Goal: Information Seeking & Learning: Check status

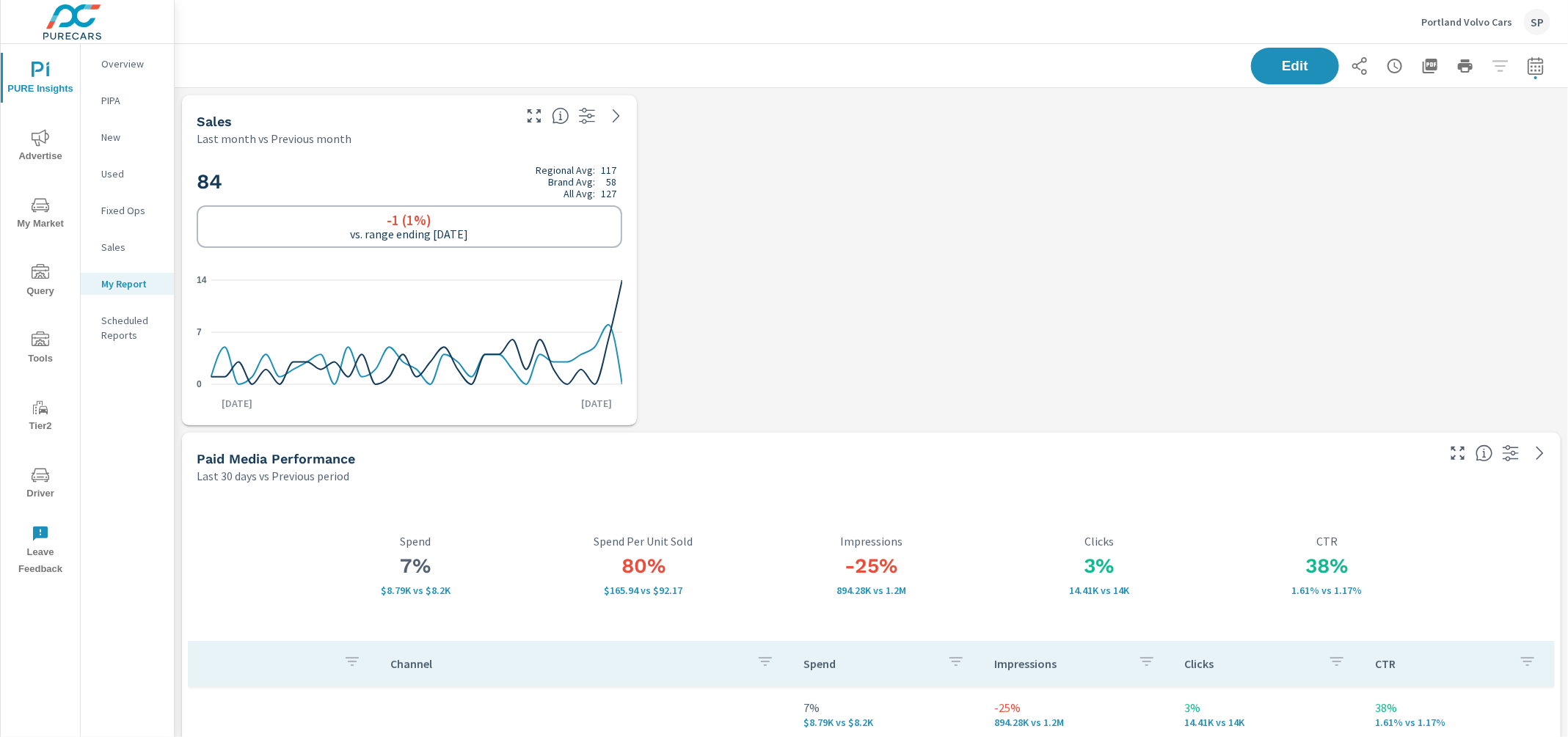
scroll to position [5068, 1394]
click at [1536, 21] on div "SP" at bounding box center [1537, 21] width 26 height 26
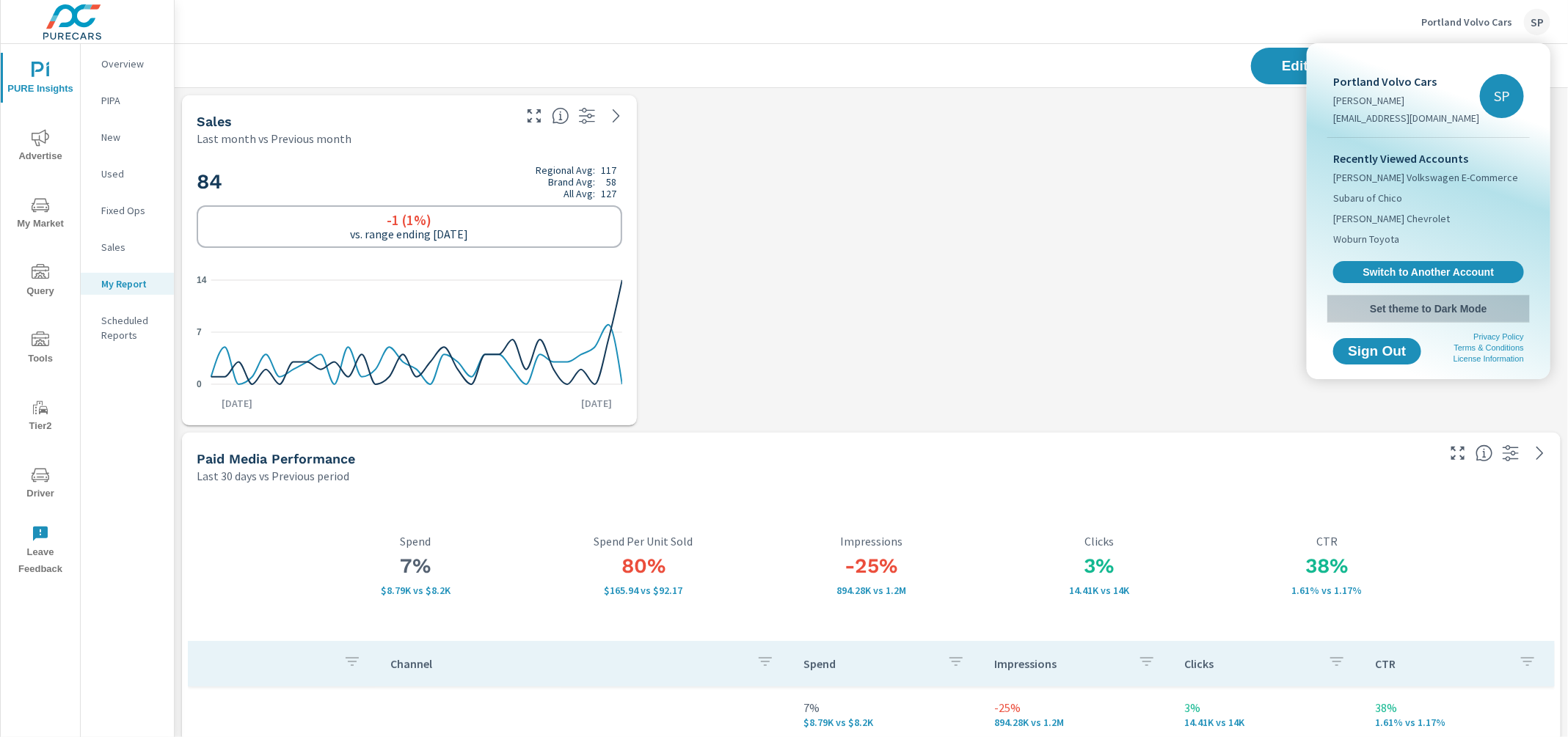
click at [1415, 312] on span "Set theme to Dark Mode" at bounding box center [1428, 309] width 190 height 13
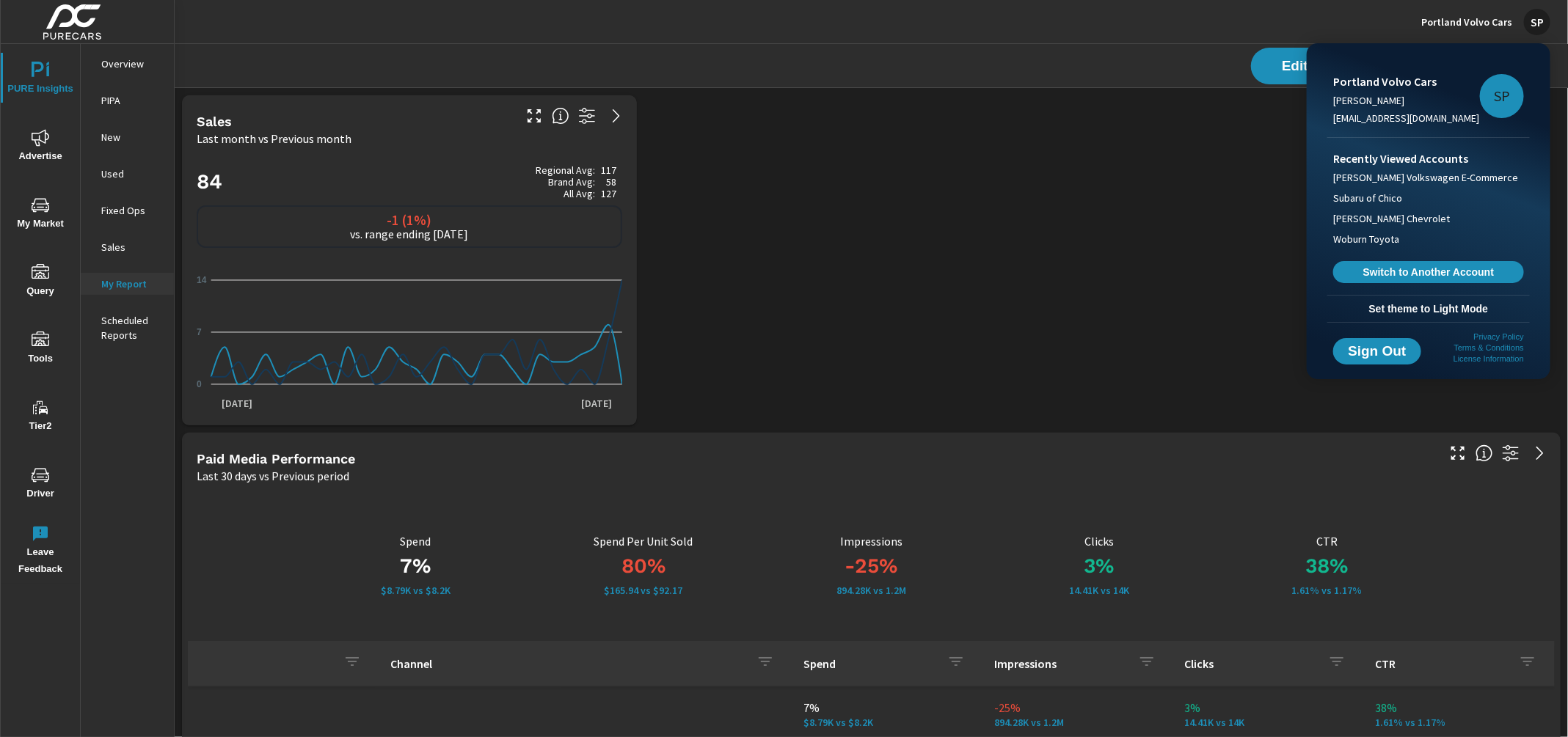
click at [1484, 21] on div at bounding box center [784, 368] width 1568 height 737
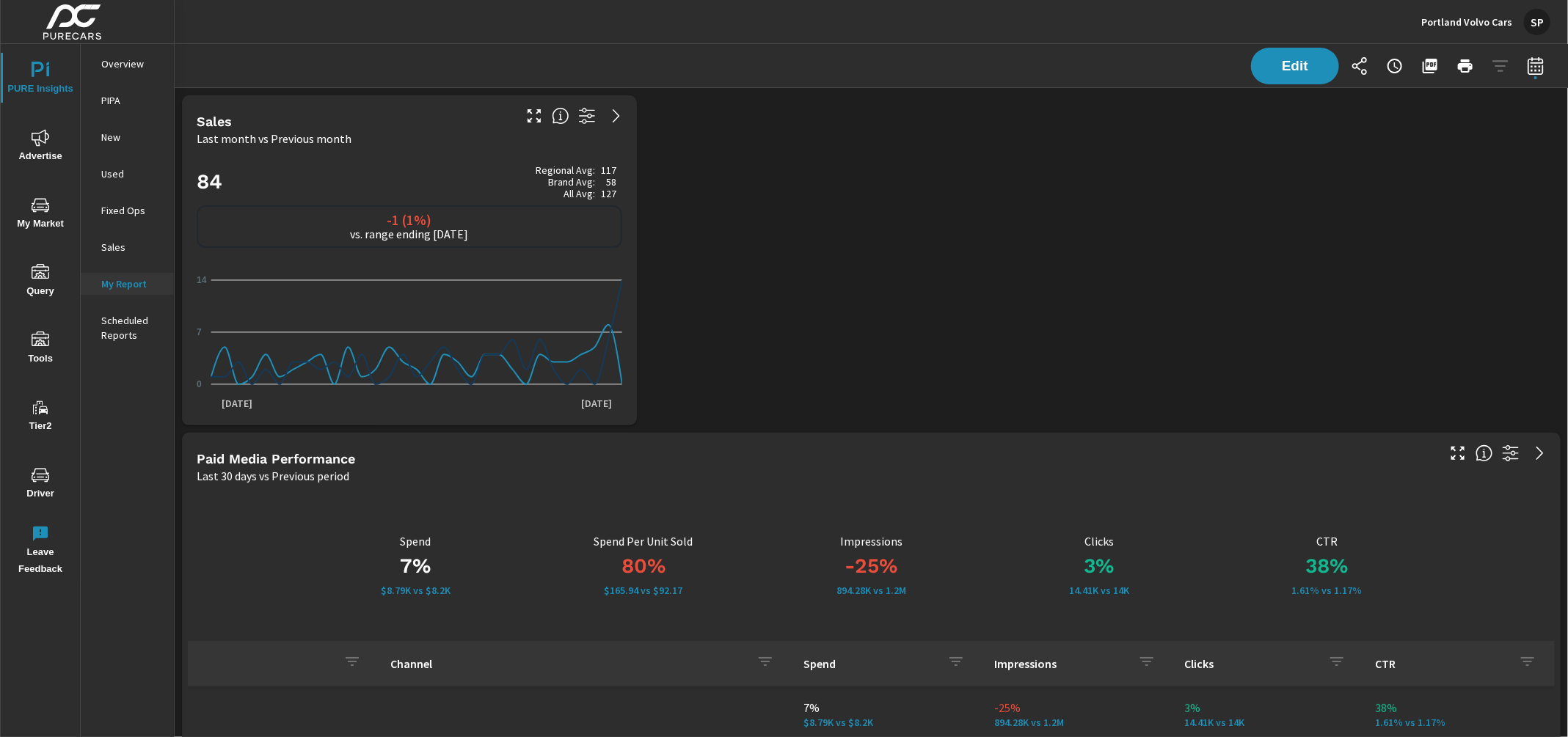
click at [1467, 18] on p "Portland Volvo Cars" at bounding box center [1467, 21] width 91 height 13
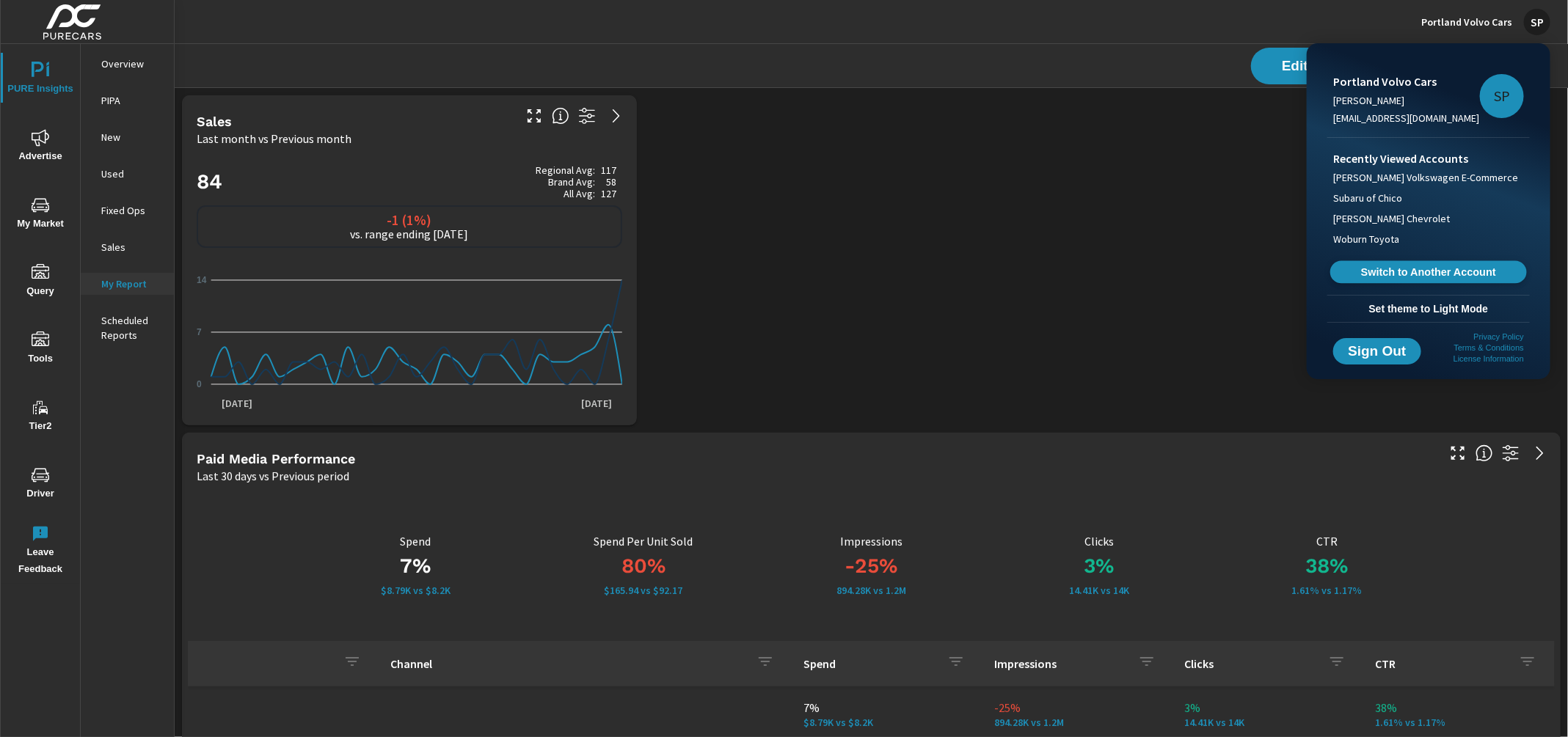
click at [1416, 266] on span "Switch to Another Account" at bounding box center [1428, 273] width 180 height 14
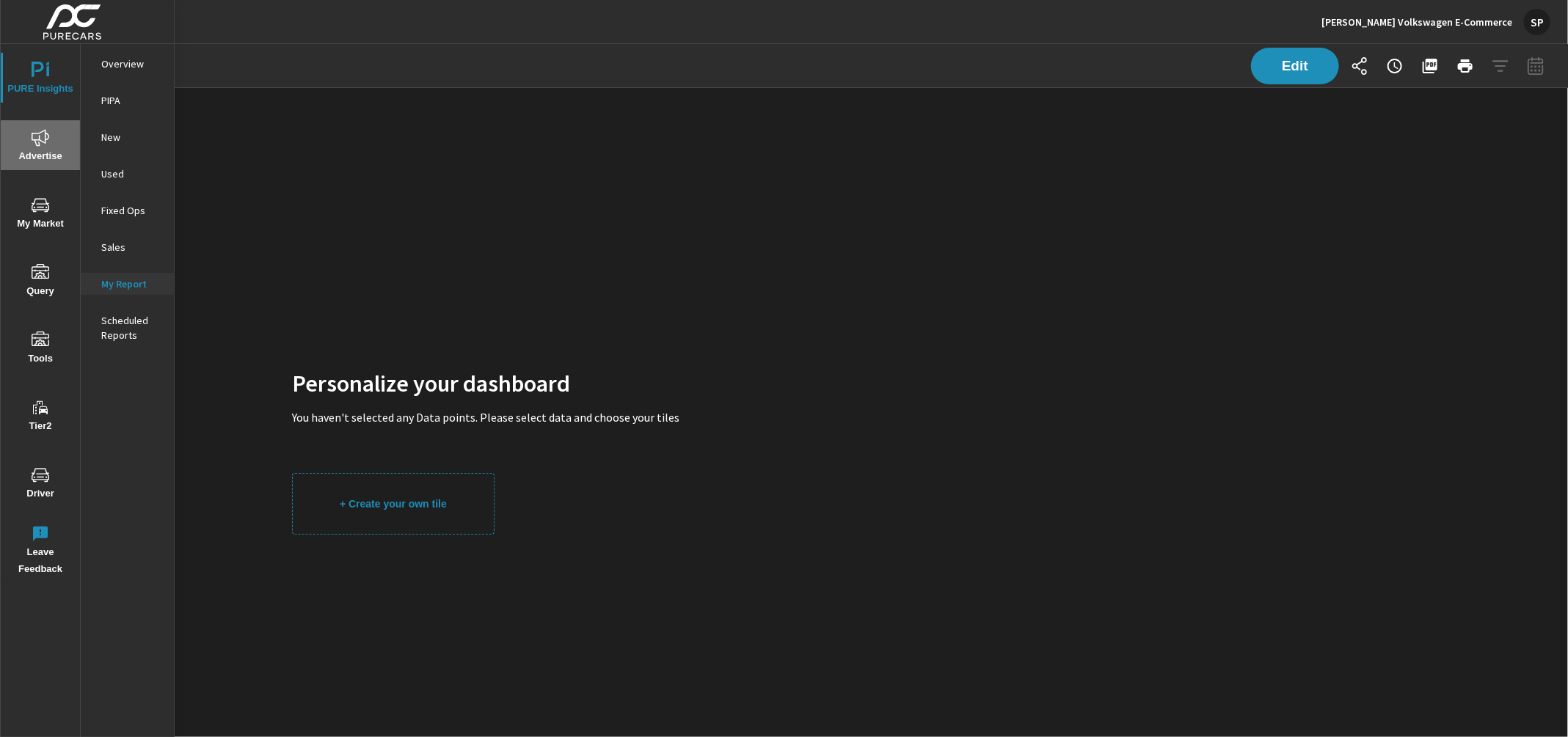
click at [35, 133] on icon "nav menu" at bounding box center [40, 137] width 18 height 17
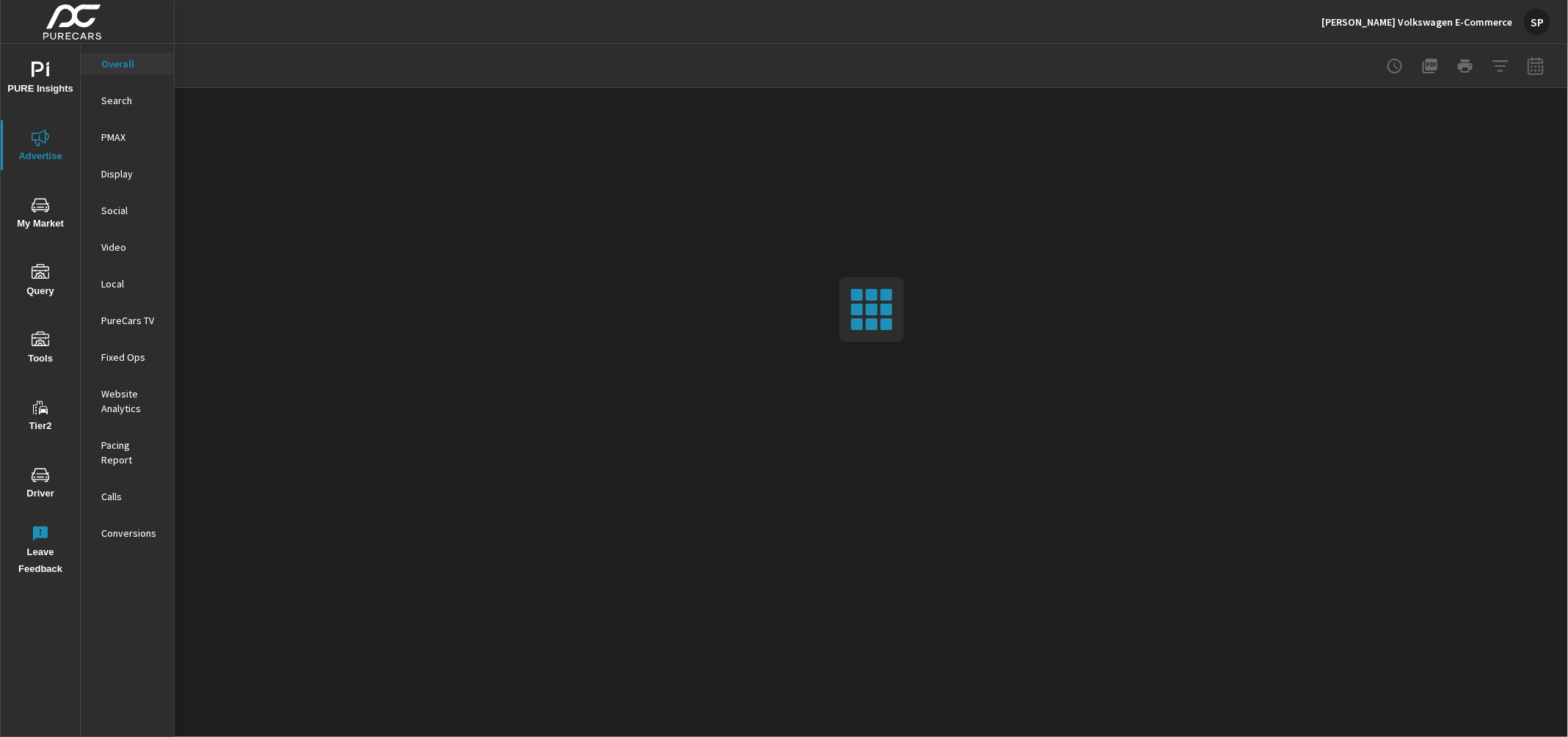
click at [119, 101] on p "Search" at bounding box center [131, 100] width 61 height 15
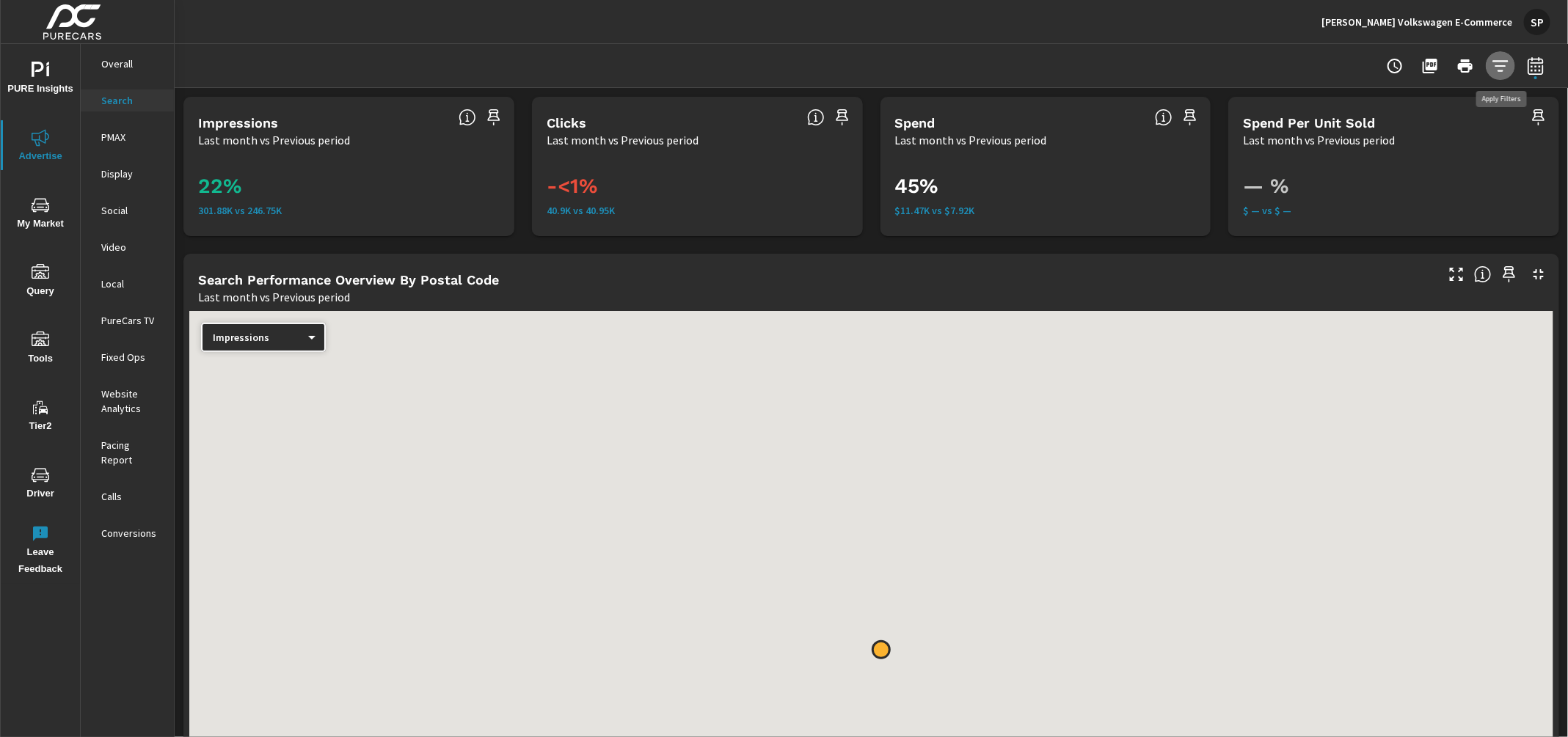
click at [1497, 70] on icon "button" at bounding box center [1500, 66] width 18 height 18
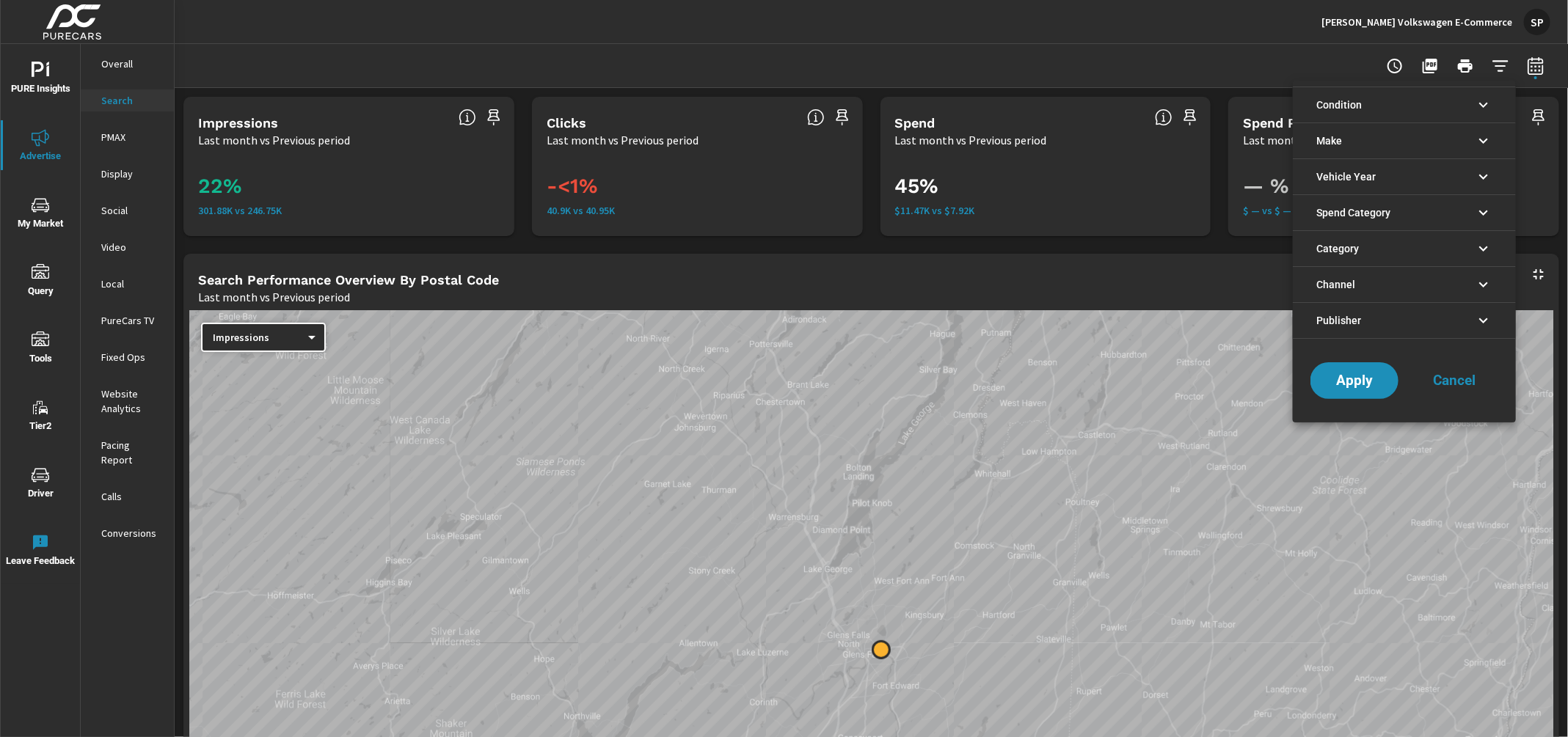
click at [1376, 319] on li "Publisher" at bounding box center [1404, 321] width 223 height 37
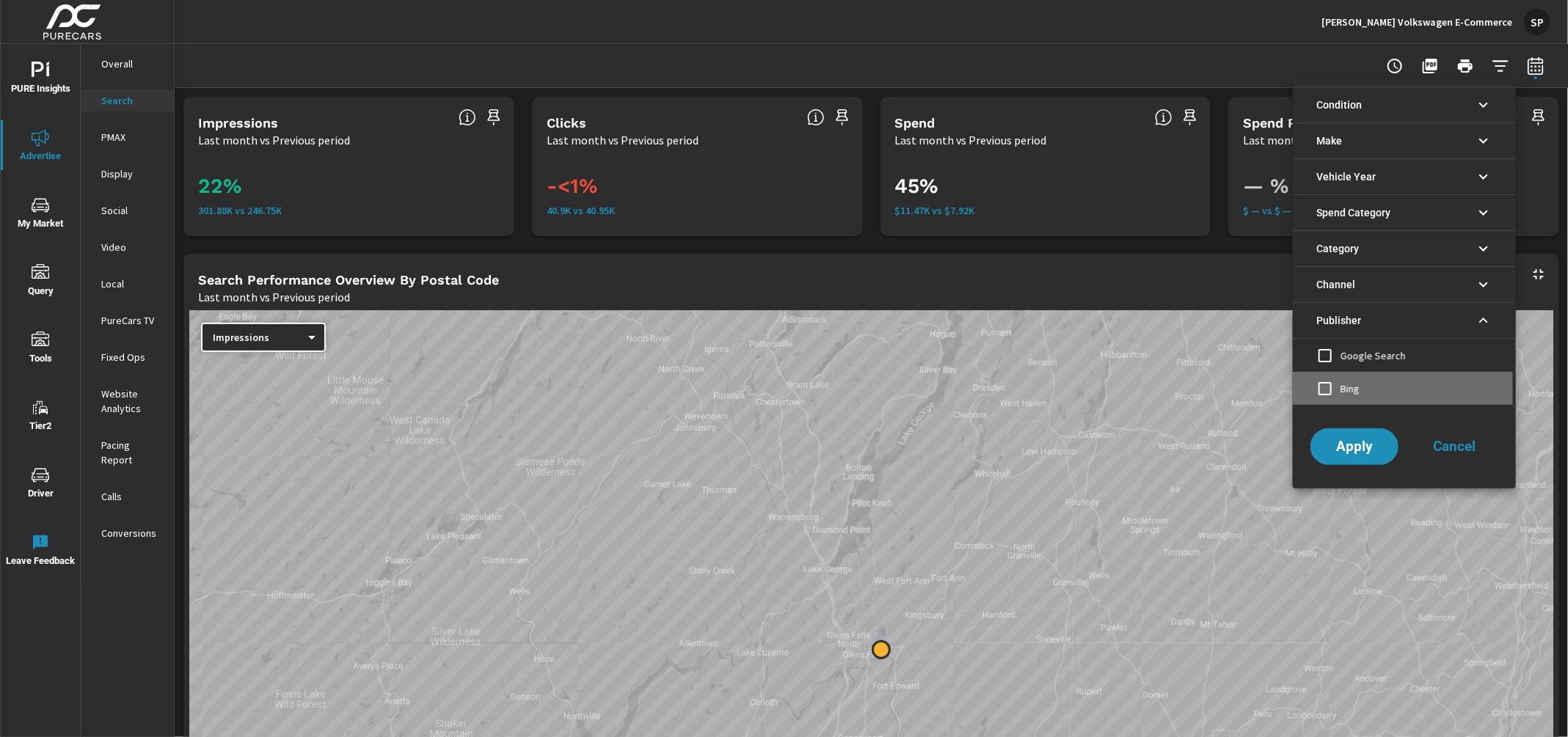
click at [1357, 385] on span "Bing" at bounding box center [1421, 388] width 160 height 18
click at [1354, 440] on span "Apply" at bounding box center [1355, 447] width 60 height 14
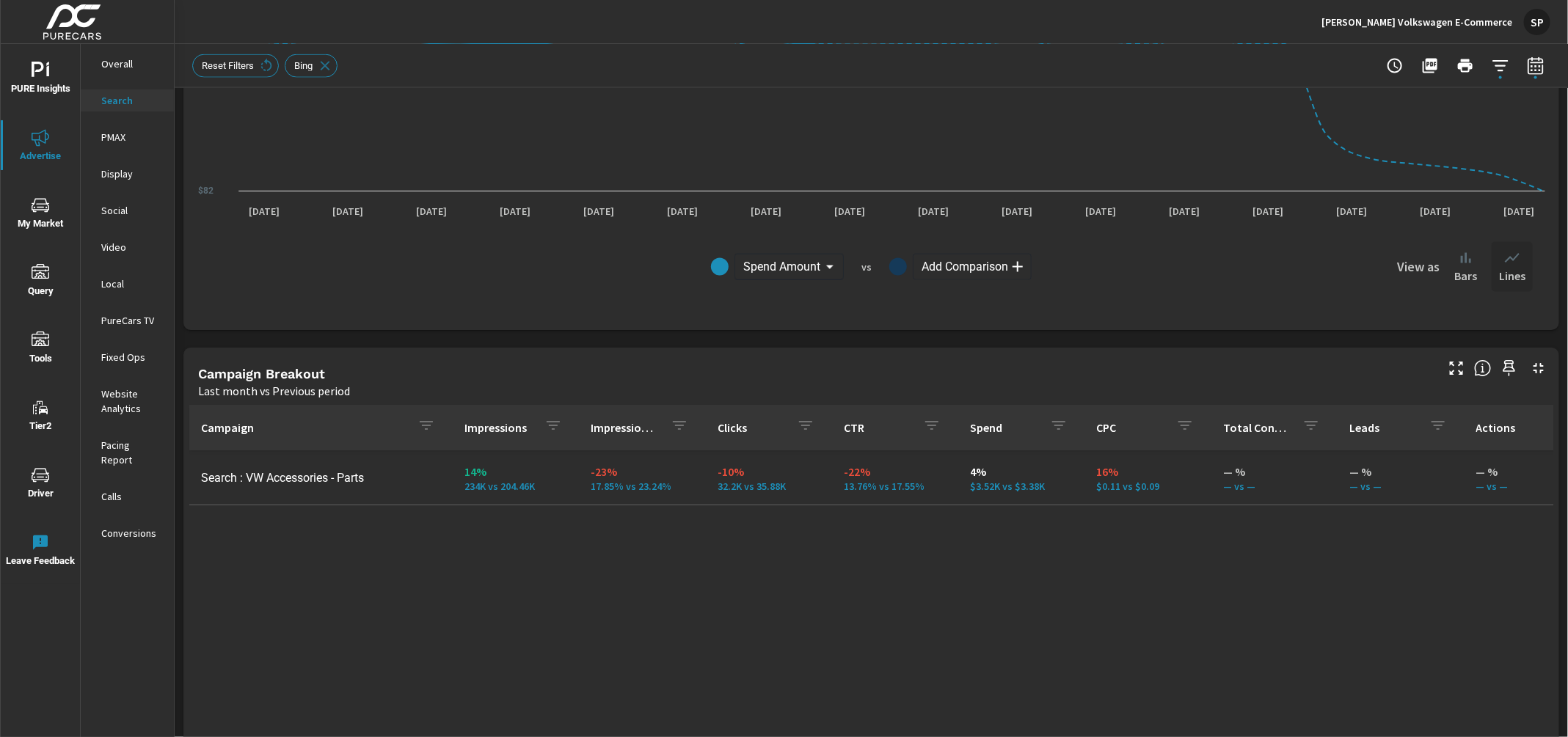
scroll to position [1165, 0]
click at [113, 133] on p "PMAX" at bounding box center [131, 137] width 61 height 15
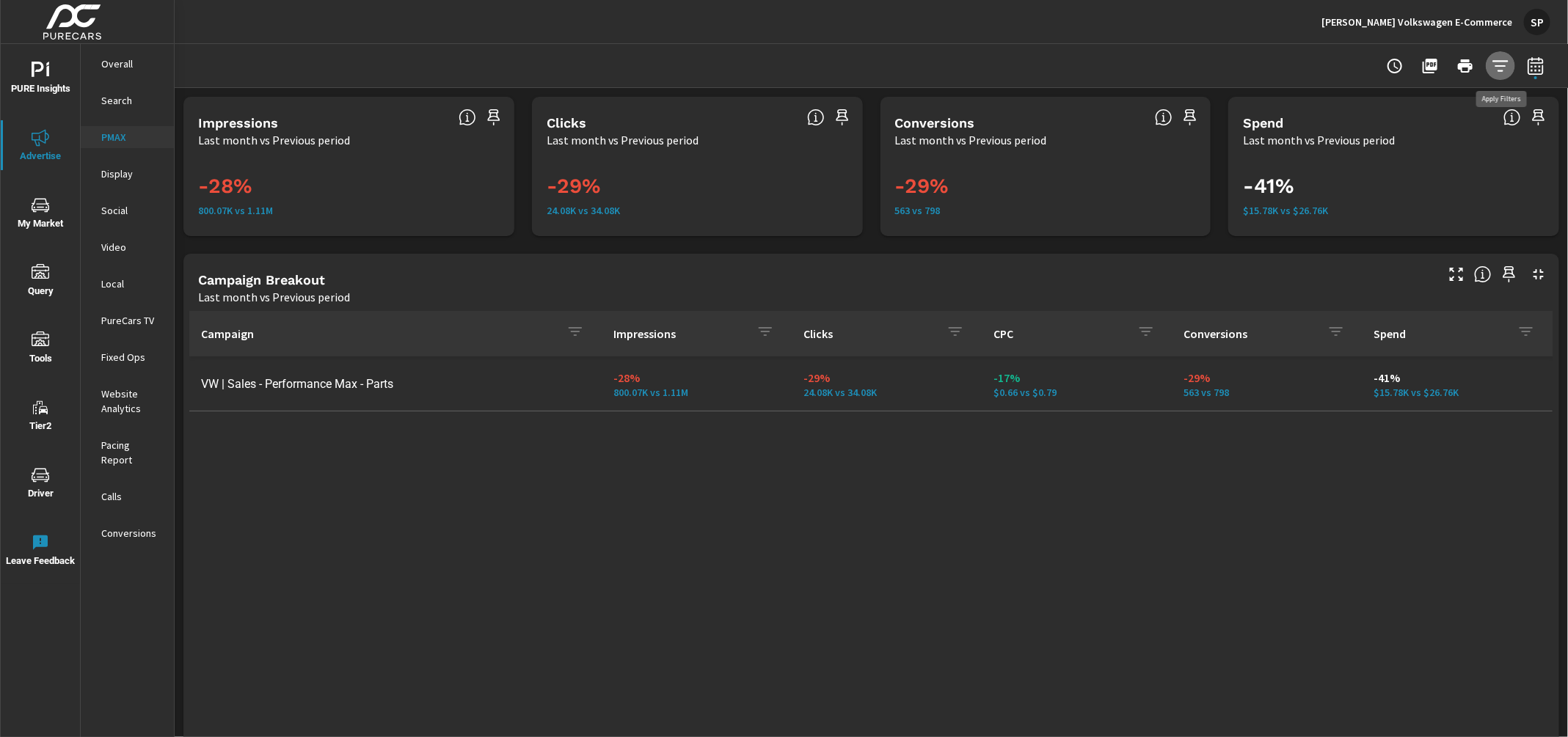
click at [1497, 71] on icon "button" at bounding box center [1500, 66] width 18 height 18
click at [1371, 101] on li "Publisher" at bounding box center [1404, 105] width 223 height 37
click at [1454, 196] on span "Cancel" at bounding box center [1454, 197] width 58 height 13
click at [114, 61] on p "Overall" at bounding box center [131, 64] width 61 height 15
